Goal: Task Accomplishment & Management: Manage account settings

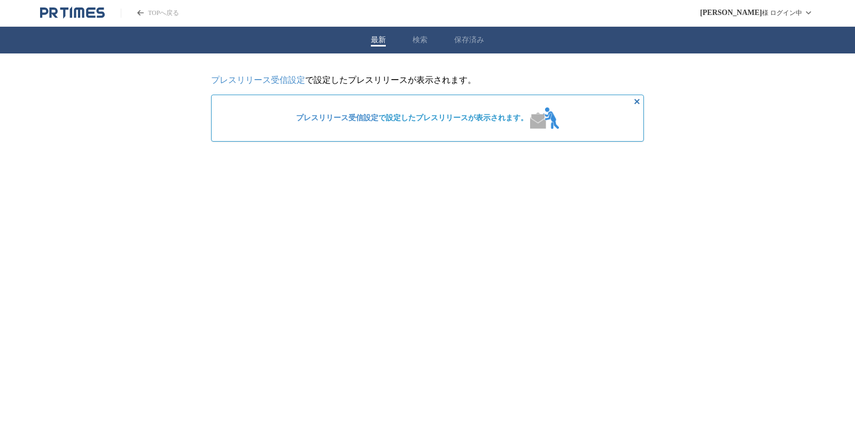
click at [226, 78] on link "プレスリリース受信設定" at bounding box center [258, 79] width 94 height 9
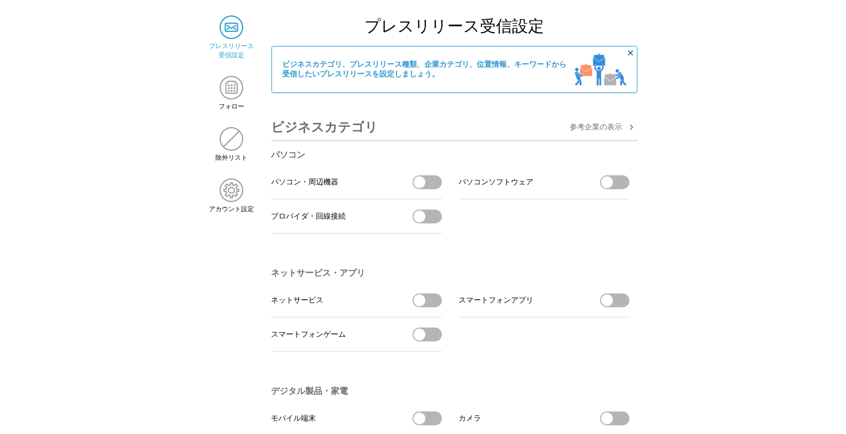
scroll to position [119, 0]
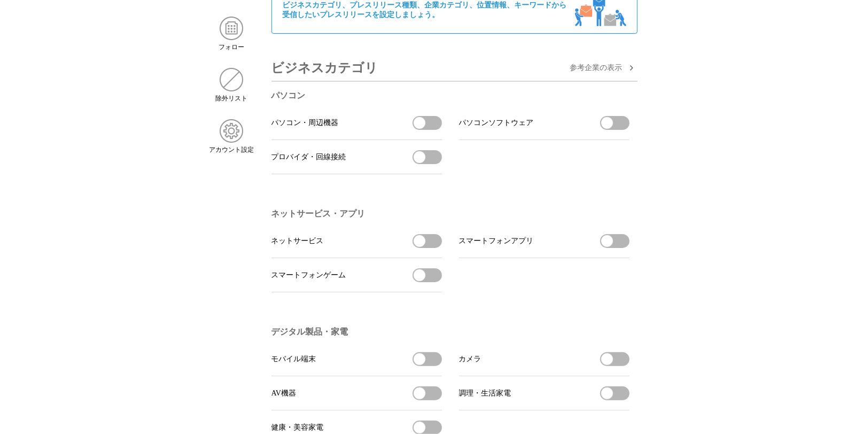
drag, startPoint x: 433, startPoint y: 250, endPoint x: 438, endPoint y: 250, distance: 5.4
click at [435, 248] on button "ネットサービスを受信する" at bounding box center [427, 241] width 29 height 14
click at [426, 129] on button "パソコン・周辺機器を受信する" at bounding box center [427, 123] width 29 height 14
click at [612, 129] on span "button" at bounding box center [607, 123] width 12 height 12
click at [426, 161] on button "プロバイダ・回線接続を受信する" at bounding box center [427, 157] width 29 height 14
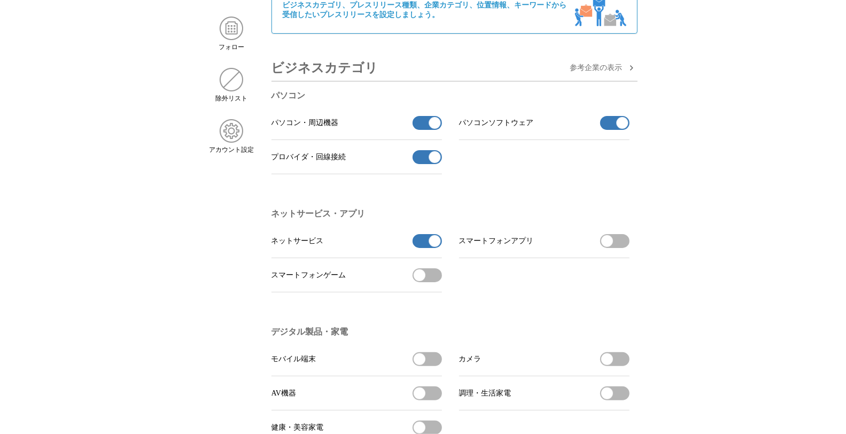
click at [622, 245] on button "スマートフォンアプリを受信する" at bounding box center [614, 241] width 29 height 14
click at [435, 279] on button "スマートフォンゲームを受信する" at bounding box center [427, 275] width 29 height 14
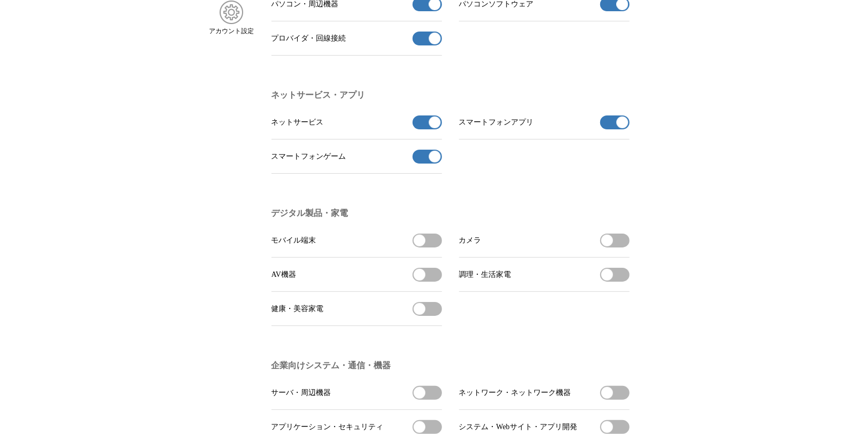
drag, startPoint x: 434, startPoint y: 256, endPoint x: 442, endPoint y: 254, distance: 7.6
click at [435, 255] on li "モバイル端末 モバイル端末を受信する" at bounding box center [357, 240] width 171 height 34
drag, startPoint x: 432, startPoint y: 246, endPoint x: 443, endPoint y: 248, distance: 10.8
click at [433, 246] on button "モバイル端末を受信する" at bounding box center [427, 241] width 29 height 14
click at [622, 248] on button "カメラを受信する" at bounding box center [614, 241] width 29 height 14
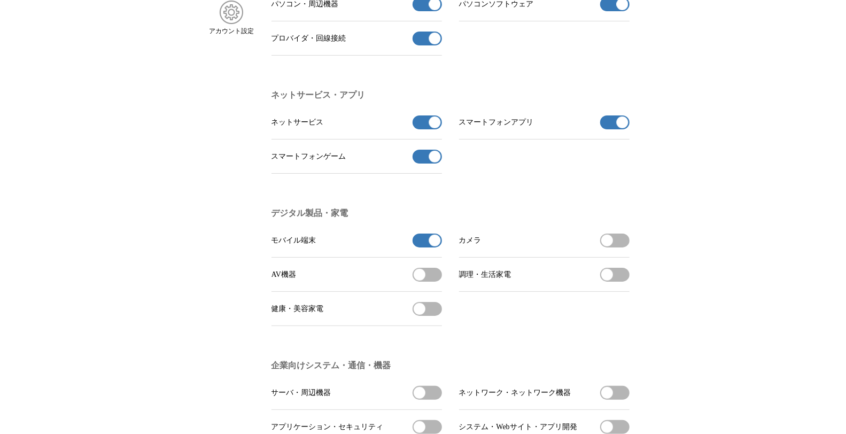
click at [630, 248] on li "デジタル製品・家電 モバイル端末 モバイル端末の受信を解除 カメラ カメラを受信する AV機器 AV機器を受信する 調理・生活家電 調理・生活家電を受信する …" at bounding box center [455, 267] width 366 height 152
click at [622, 246] on span "button" at bounding box center [622, 241] width 12 height 12
click at [621, 248] on button "カメラを受信する" at bounding box center [614, 241] width 29 height 14
click at [612, 248] on button "カメラの受信を解除" at bounding box center [614, 241] width 29 height 14
click at [612, 246] on span "button" at bounding box center [607, 241] width 12 height 12
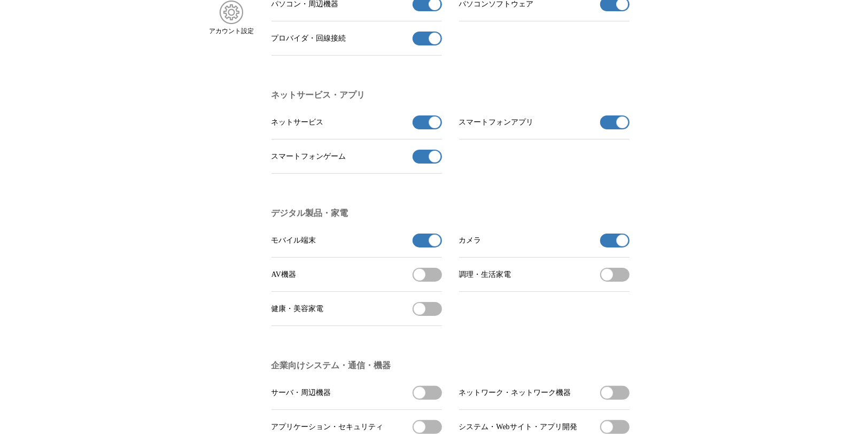
click at [431, 280] on button "AV機器を受信する" at bounding box center [427, 275] width 29 height 14
click at [622, 282] on button "調理・生活家電を受信する" at bounding box center [614, 275] width 29 height 14
click at [434, 314] on button "健康・美容家電を受信する" at bounding box center [427, 309] width 29 height 14
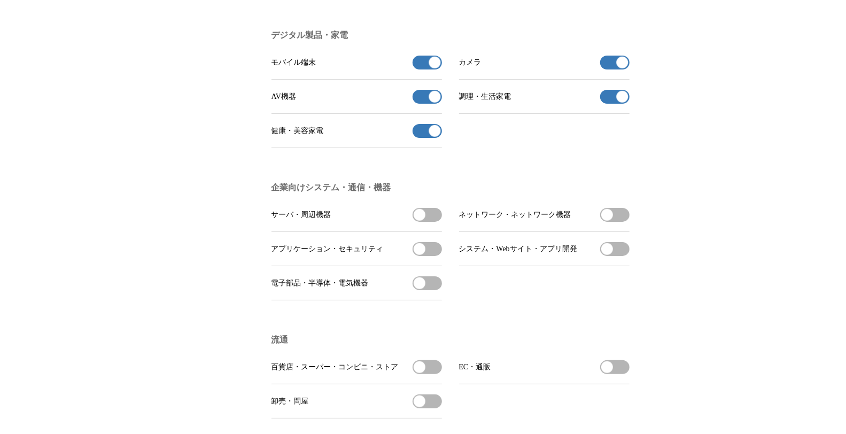
scroll to position [475, 0]
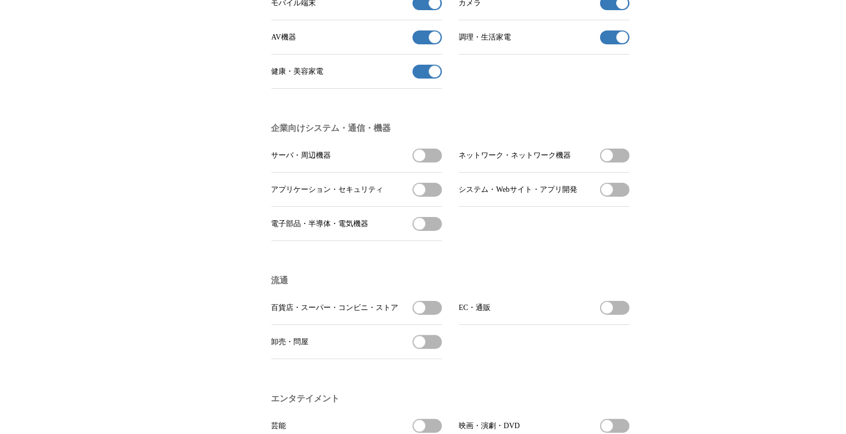
drag, startPoint x: 434, startPoint y: 165, endPoint x: 445, endPoint y: 165, distance: 11.2
click at [435, 163] on button "サーバ・周辺機器を受信する" at bounding box center [427, 156] width 29 height 14
click at [614, 163] on button "ネットワーク・ネットワーク機器を受信する" at bounding box center [614, 156] width 29 height 14
click at [619, 197] on button "システム・Webサイト・アプリ開発を受信する" at bounding box center [614, 190] width 29 height 14
click at [434, 197] on button "アプリケーション・セキュリティを受信する" at bounding box center [427, 190] width 29 height 14
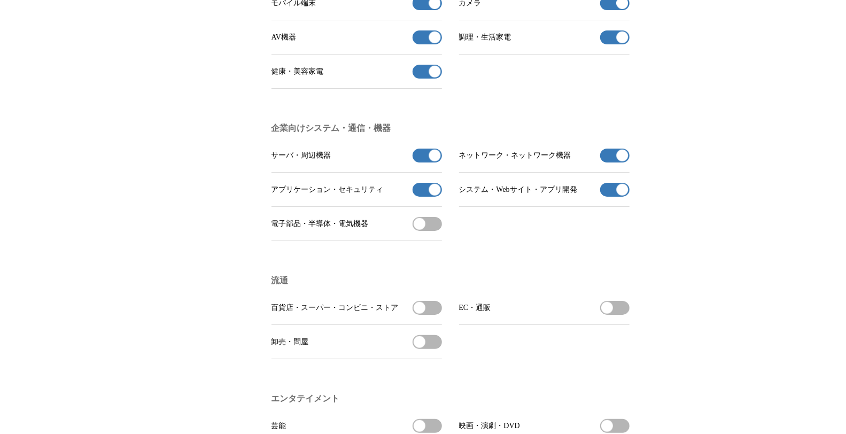
click at [432, 231] on button "電子部品・半導体・電気機器を受信する" at bounding box center [427, 224] width 29 height 14
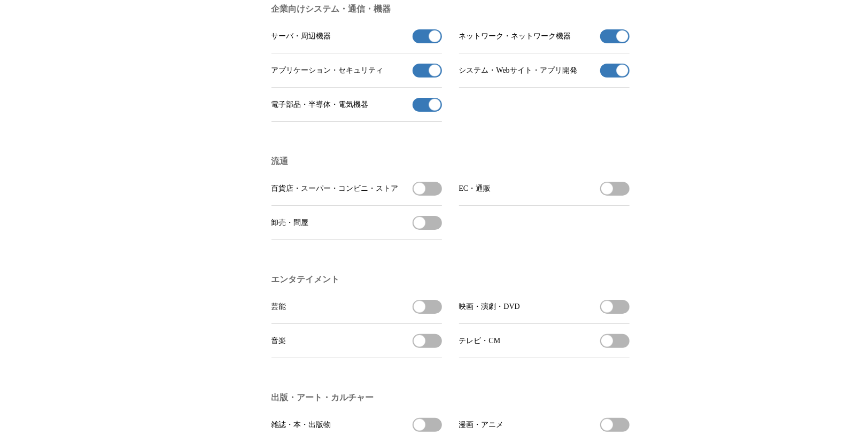
click at [436, 196] on button "百貨店・スーパー・コンビニ・ストアを受信する" at bounding box center [427, 189] width 29 height 14
click at [615, 196] on button "EC・通販を受信する" at bounding box center [614, 189] width 29 height 14
click at [436, 230] on button "卸売・問屋を受信する" at bounding box center [427, 223] width 29 height 14
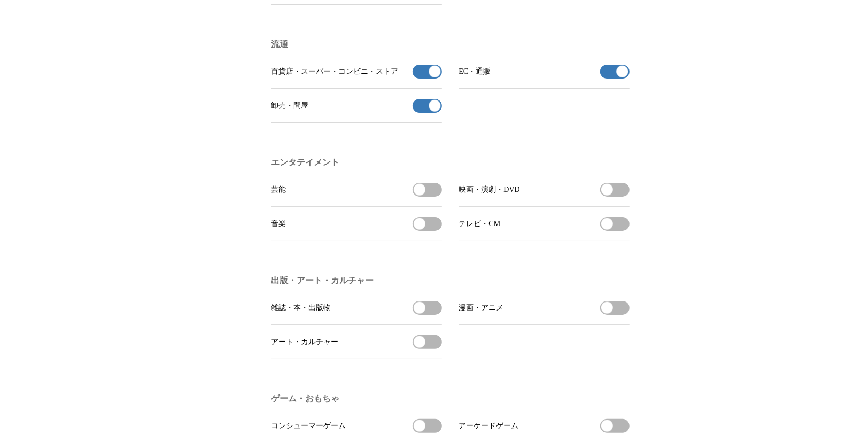
scroll to position [713, 0]
drag, startPoint x: 430, startPoint y: 202, endPoint x: 444, endPoint y: 205, distance: 14.8
click at [435, 195] on button "芸能を受信する" at bounding box center [427, 188] width 29 height 14
click at [614, 195] on button "映画・演劇・DVDを受信する" at bounding box center [614, 188] width 29 height 14
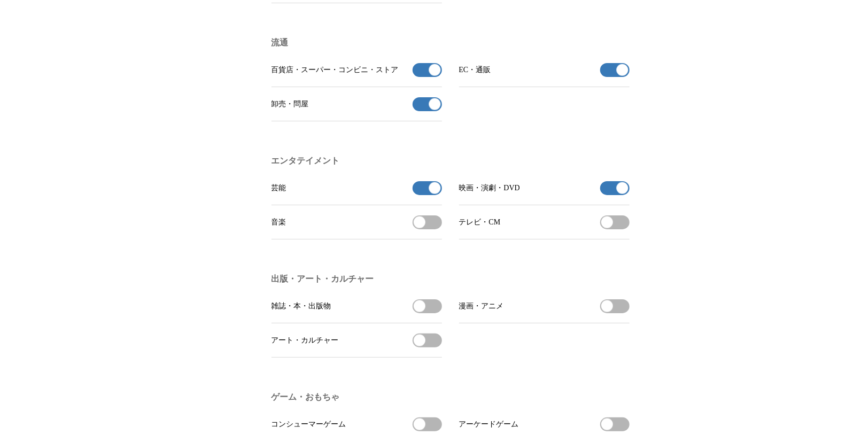
click at [616, 229] on button "テレビ・CMを受信する" at bounding box center [614, 222] width 29 height 14
click at [434, 229] on button "音楽を受信する" at bounding box center [427, 222] width 29 height 14
click at [434, 313] on button "雑誌・本・出版物を受信する" at bounding box center [427, 306] width 29 height 14
click at [615, 313] on button "漫画・アニメを受信する" at bounding box center [614, 306] width 29 height 14
click at [425, 346] on span "button" at bounding box center [420, 341] width 12 height 12
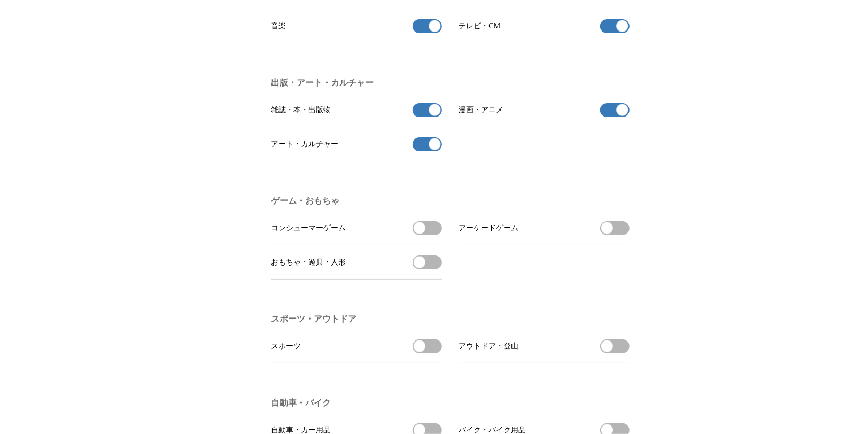
scroll to position [950, 0]
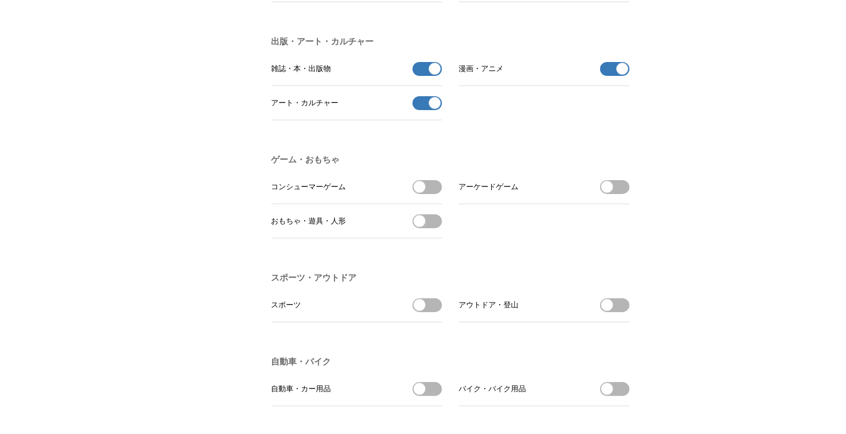
click at [428, 194] on button "コンシューマーゲームを受信する" at bounding box center [427, 187] width 29 height 14
click at [620, 194] on button "アーケードゲームを受信する" at bounding box center [614, 187] width 29 height 14
click at [426, 228] on button "おもちゃ・遊具・人形を受信する" at bounding box center [427, 221] width 29 height 14
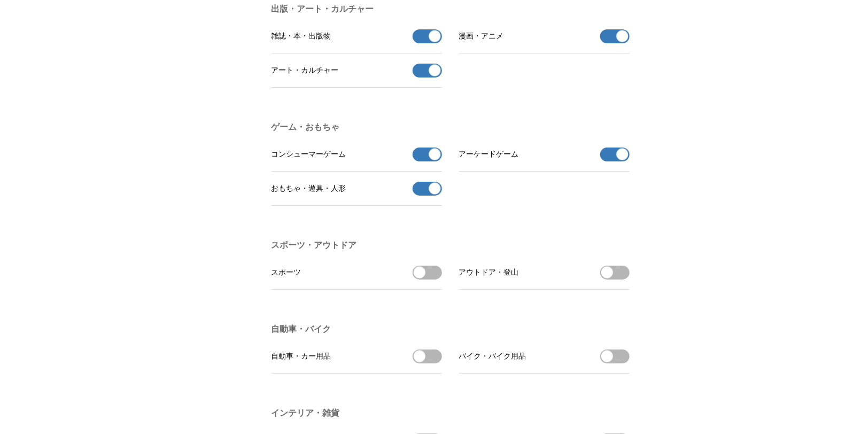
scroll to position [1009, 0]
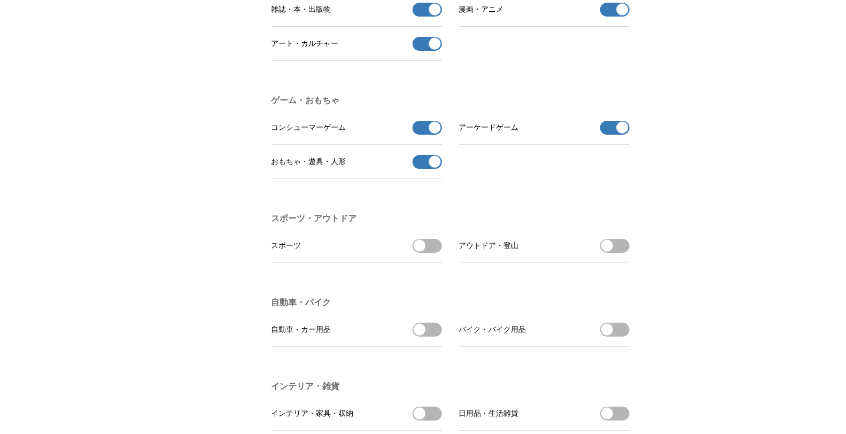
click at [429, 253] on button "スポーツを受信する" at bounding box center [427, 246] width 29 height 14
click at [616, 253] on button "アウトドア・登山を受信する" at bounding box center [614, 246] width 29 height 14
click at [422, 347] on li "自動車・カー用品 自動車・カー用品を受信する" at bounding box center [357, 330] width 171 height 34
click at [430, 337] on button "自動車・カー用品を受信する" at bounding box center [427, 330] width 29 height 14
click at [622, 337] on button "バイク・バイク用品を受信する" at bounding box center [614, 330] width 29 height 14
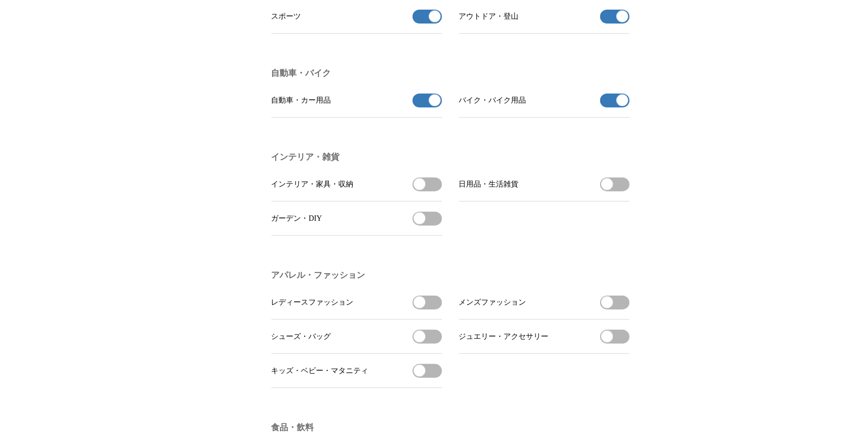
scroll to position [1247, 0]
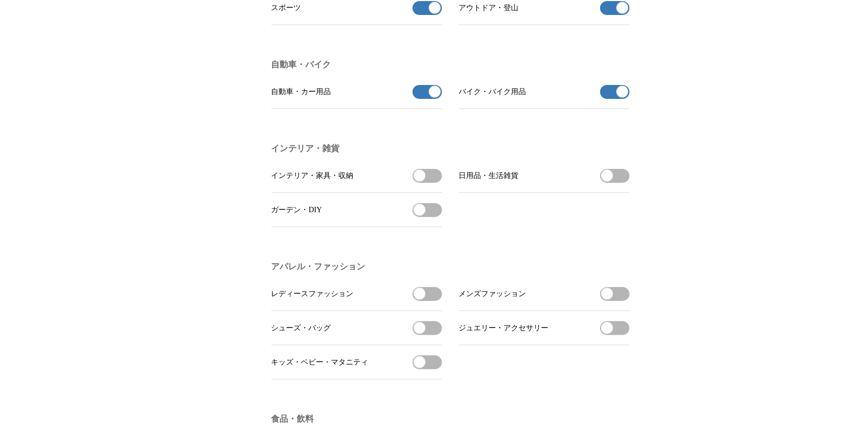
click at [434, 183] on button "インテリア・家具・収納を受信する" at bounding box center [427, 176] width 29 height 14
click at [434, 217] on button "ガーデン・DIYを受信する" at bounding box center [427, 210] width 29 height 14
click at [620, 183] on button "日用品・生活雑貨を受信する" at bounding box center [614, 176] width 29 height 14
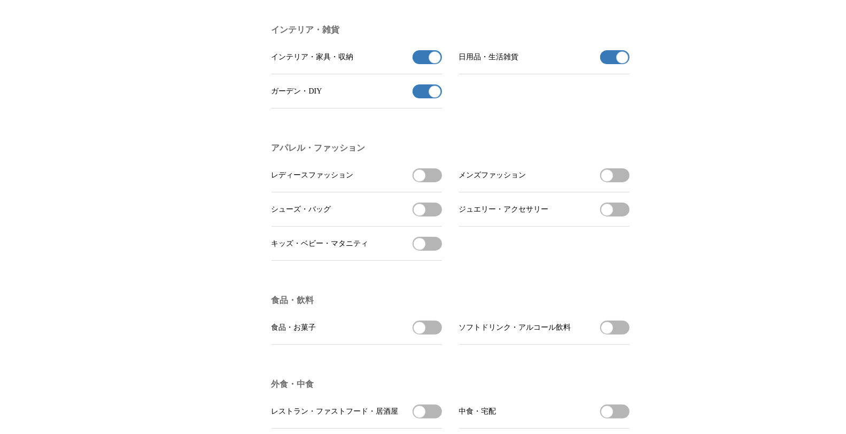
scroll to position [1485, 0]
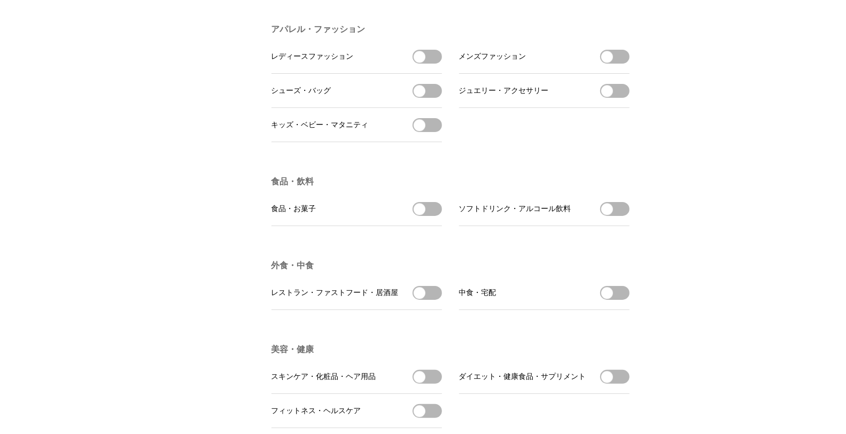
click at [427, 216] on button "食品・お菓子を受信する" at bounding box center [427, 209] width 29 height 14
click at [618, 216] on button "ソフトドリンク・アルコール飲料を受信する" at bounding box center [614, 209] width 29 height 14
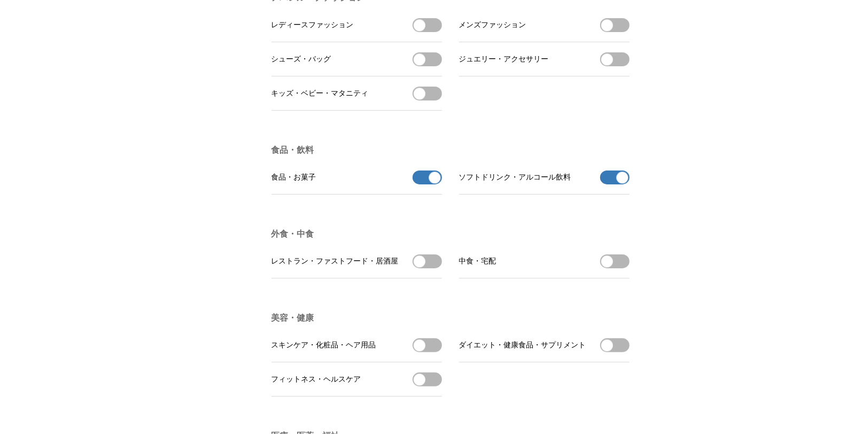
scroll to position [1544, 0]
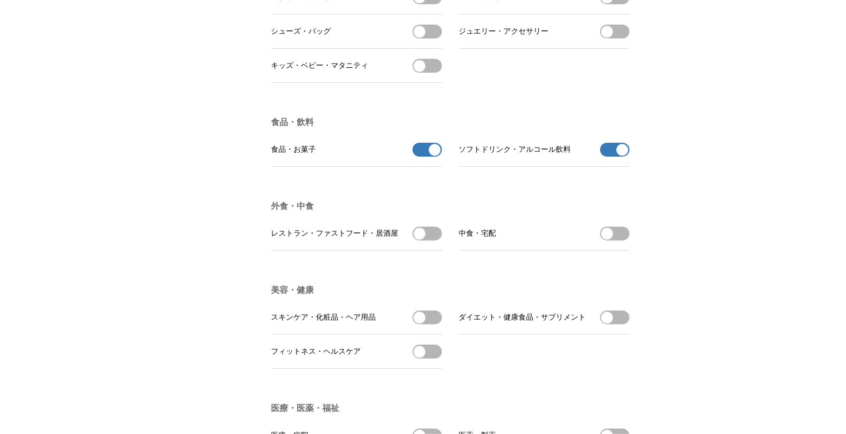
click at [423, 37] on span "button" at bounding box center [420, 32] width 12 height 12
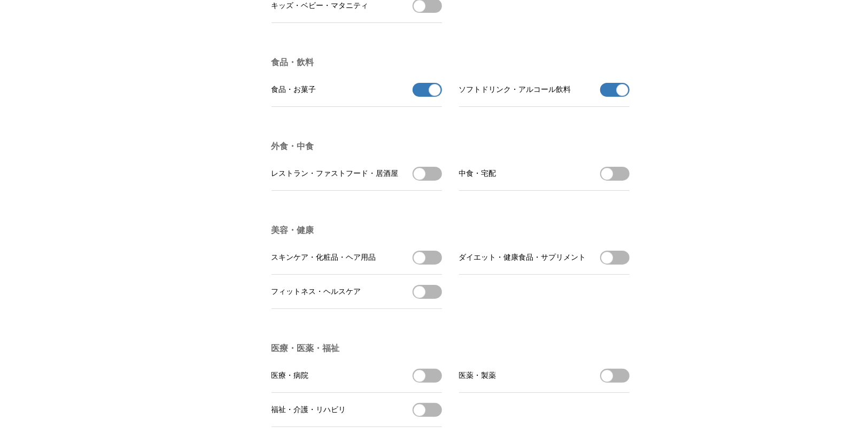
click at [425, 181] on button "レストラン・ファストフード・居酒屋を受信する" at bounding box center [427, 174] width 29 height 14
click at [620, 181] on button "中食・宅配を受信する" at bounding box center [614, 174] width 29 height 14
click at [628, 265] on span "ダイエット・健康食品・サプリメントを受信する" at bounding box center [614, 258] width 29 height 14
click at [614, 265] on button "ダイエット・健康食品・サプリメントを受信する" at bounding box center [614, 258] width 29 height 14
click at [433, 265] on button "スキンケア・化粧品・ヘア用品を受信する" at bounding box center [427, 258] width 29 height 14
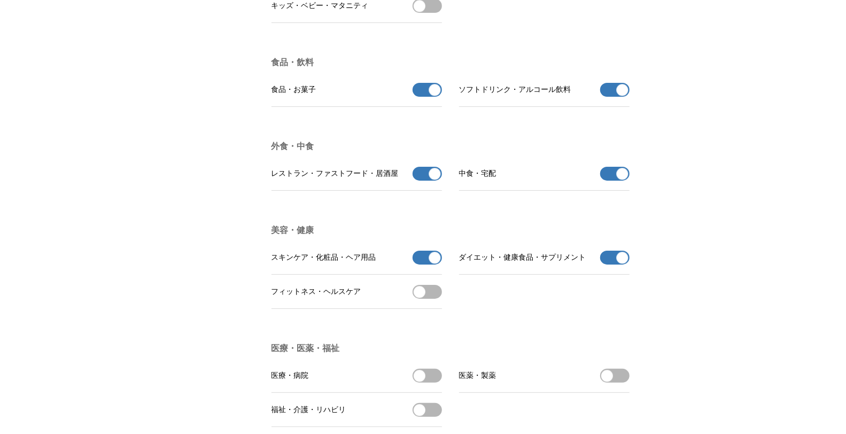
click at [442, 309] on ul "スキンケア・化粧品・ヘア用品 スキンケア・化粧品・ヘア用品の受信を解除 ダイエット・健康食品・サプリメント ダイエット・健康食品・サプリメントの受信を解除 フ…" at bounding box center [451, 275] width 358 height 68
click at [439, 299] on button "フィットネス・ヘルスケアを受信する" at bounding box center [427, 292] width 29 height 14
click at [432, 383] on button "医療・病院を受信する" at bounding box center [427, 376] width 29 height 14
click at [623, 383] on button "医薬・製薬を受信する" at bounding box center [614, 376] width 29 height 14
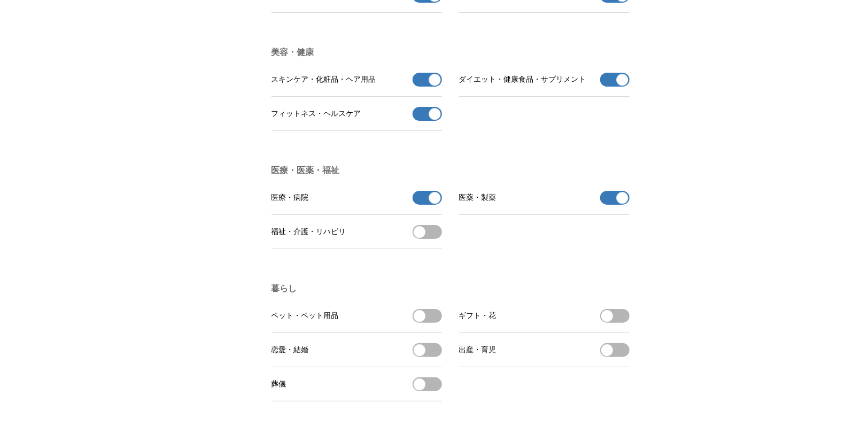
click at [425, 238] on span "button" at bounding box center [420, 232] width 12 height 12
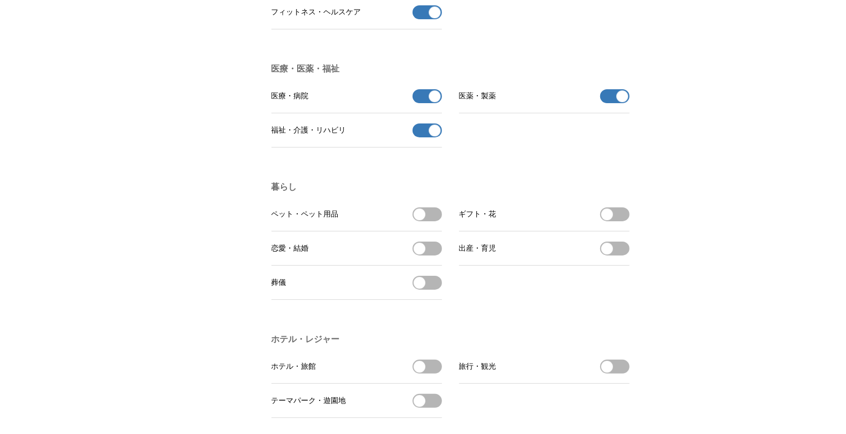
scroll to position [1901, 0]
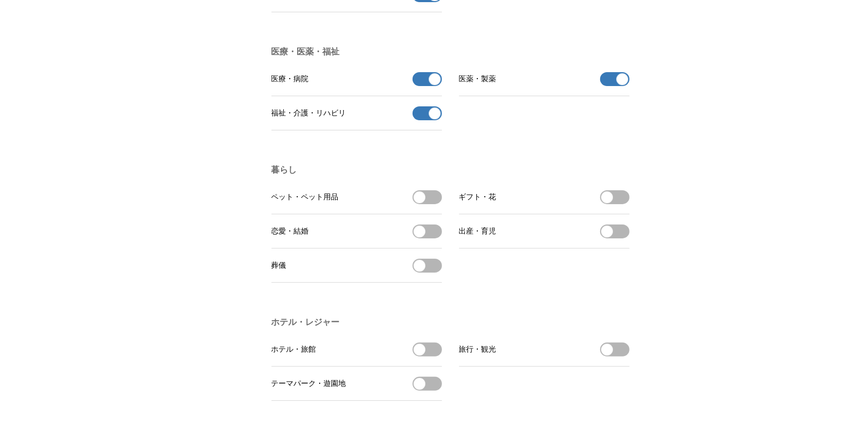
click at [431, 238] on button "恋愛・結婚を受信する" at bounding box center [427, 232] width 29 height 14
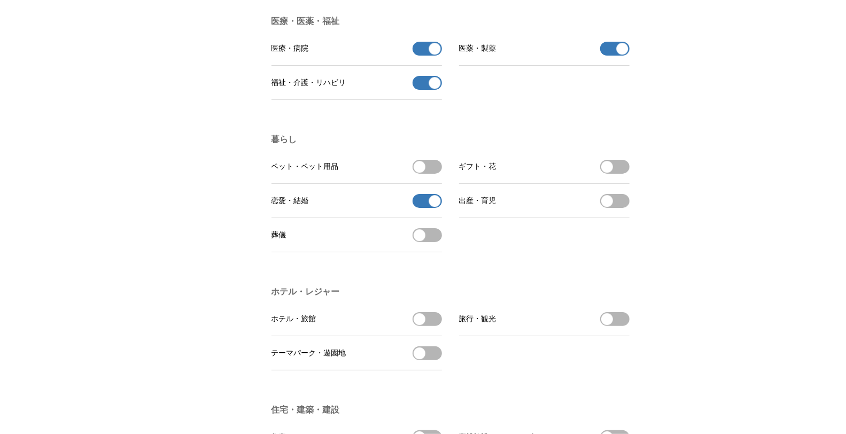
scroll to position [1960, 0]
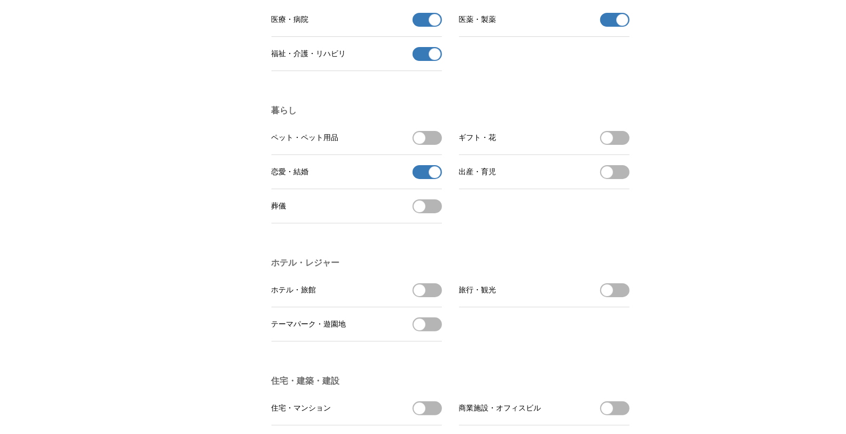
click at [437, 297] on button "ホテル・旅館を受信する" at bounding box center [427, 290] width 29 height 14
click at [619, 297] on button "旅行・観光を受信する" at bounding box center [614, 290] width 29 height 14
click at [430, 331] on button "テーマパーク・遊園地を受信する" at bounding box center [427, 325] width 29 height 14
click at [426, 213] on button "葬儀を受信する" at bounding box center [427, 206] width 29 height 14
click at [430, 145] on button "ペット・ペット用品を受信する" at bounding box center [427, 138] width 29 height 14
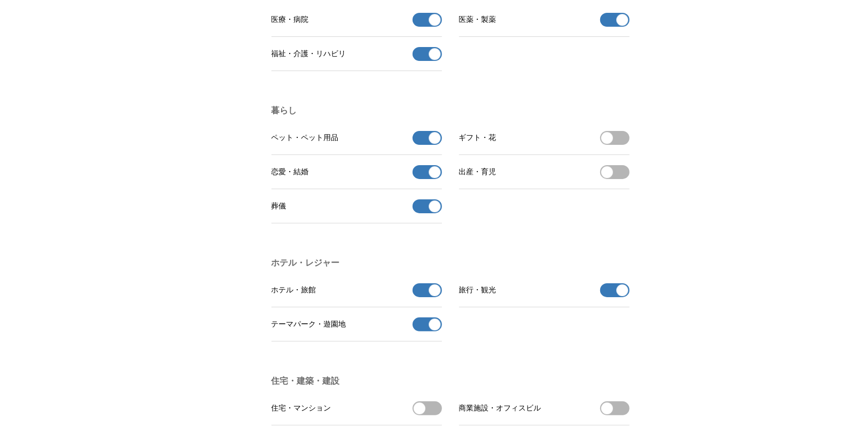
click at [619, 145] on button "ギフト・花を受信する" at bounding box center [614, 138] width 29 height 14
click at [620, 179] on button "出産・育児を受信する" at bounding box center [614, 172] width 29 height 14
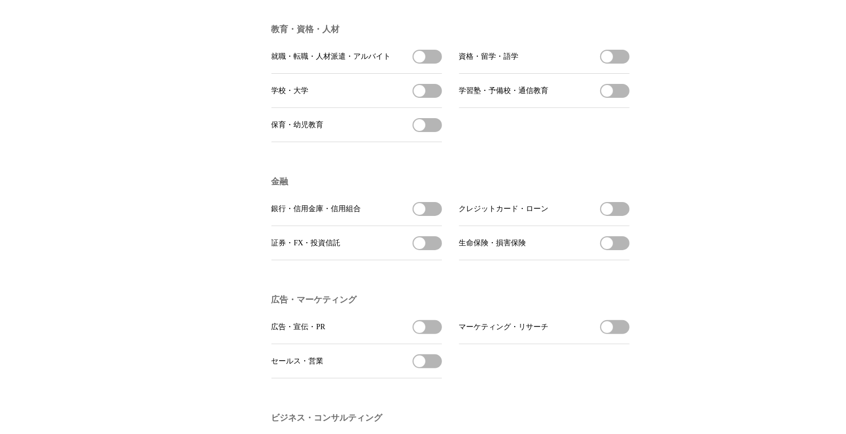
scroll to position [2193, 0]
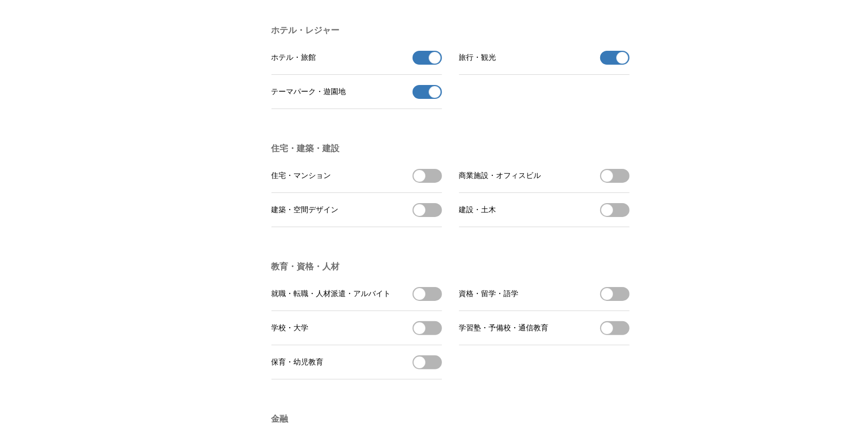
click at [626, 183] on button "商業施設・オフィスビルを受信する" at bounding box center [614, 176] width 29 height 14
click at [621, 217] on button "建設・土木を受信する" at bounding box center [614, 210] width 29 height 14
click at [436, 217] on button "建築・空間デザインを受信する" at bounding box center [427, 210] width 29 height 14
click at [434, 183] on button "住宅・マンションを受信する" at bounding box center [427, 176] width 29 height 14
click at [426, 301] on button "就職・転職・人材派遣・アルバイトを受信する" at bounding box center [427, 294] width 29 height 14
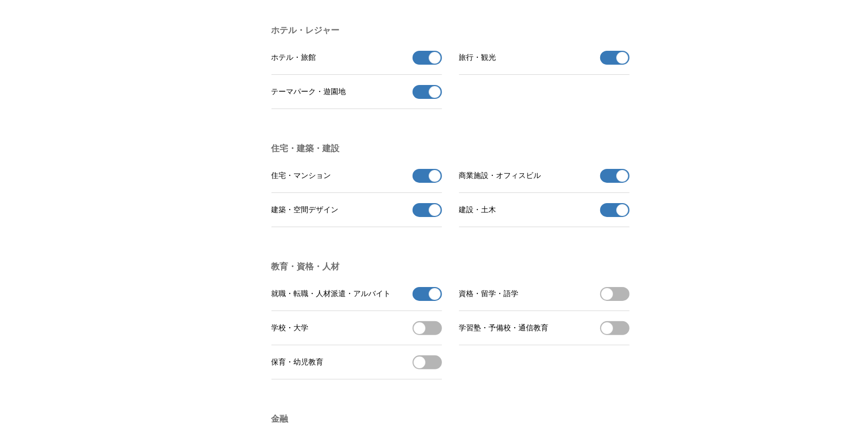
click at [615, 301] on button "資格・留学・語学を受信する" at bounding box center [614, 294] width 29 height 14
click at [622, 335] on button "学習塾・予備校・通信教育を受信する" at bounding box center [614, 328] width 29 height 14
click at [431, 335] on button "学校・大学を受信する" at bounding box center [427, 328] width 29 height 14
click at [433, 369] on button "保育・幼児教育を受信する" at bounding box center [427, 363] width 29 height 14
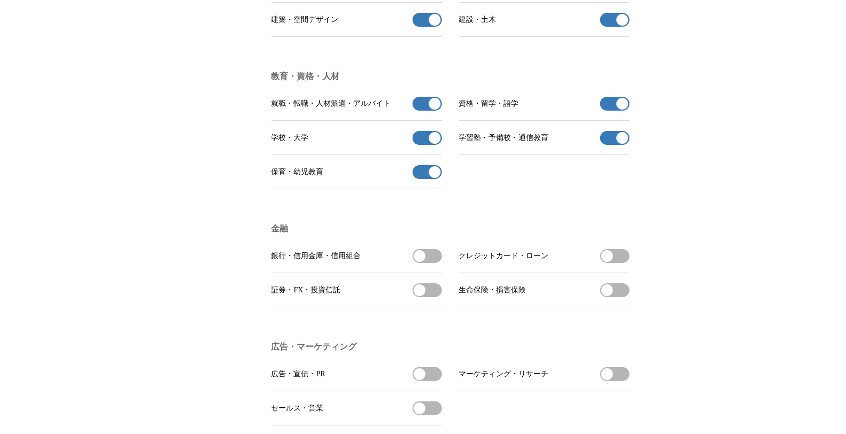
scroll to position [2430, 0]
